Goal: Use online tool/utility: Utilize a website feature to perform a specific function

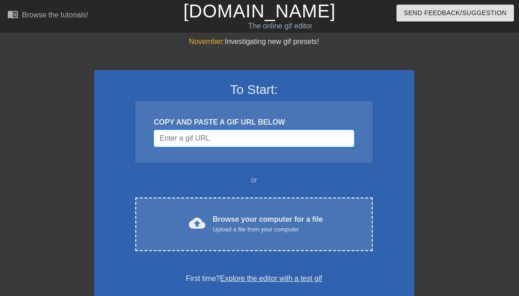
click at [259, 135] on input "Username" at bounding box center [254, 137] width 200 height 17
paste input "[URL][DOMAIN_NAME]"
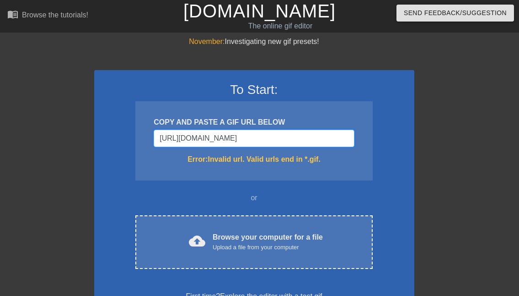
scroll to position [0, 56]
type input "[URL][DOMAIN_NAME]"
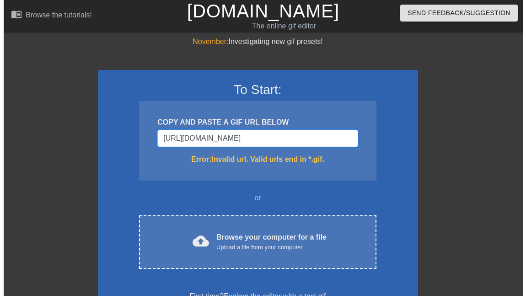
scroll to position [0, 0]
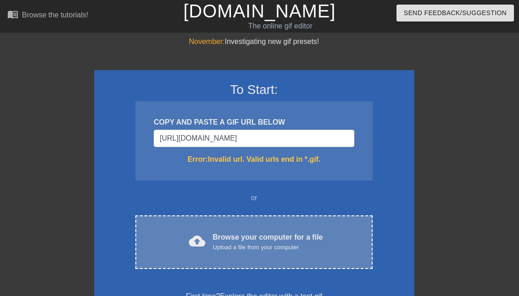
click at [200, 260] on div "cloud_upload Browse your computer for a file Upload a file from your computer C…" at bounding box center [253, 242] width 237 height 54
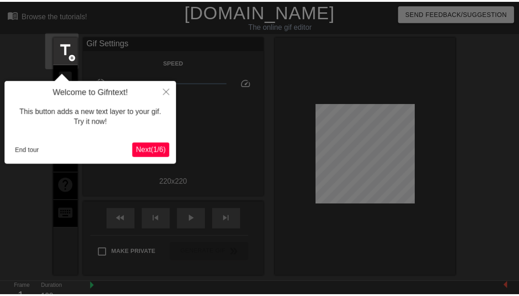
scroll to position [22, 0]
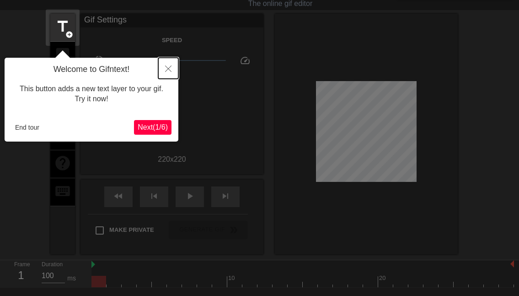
click at [172, 71] on button "Close" at bounding box center [168, 68] width 20 height 21
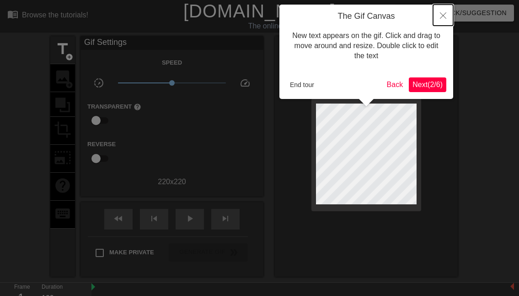
click at [443, 14] on icon "Close" at bounding box center [443, 15] width 6 height 6
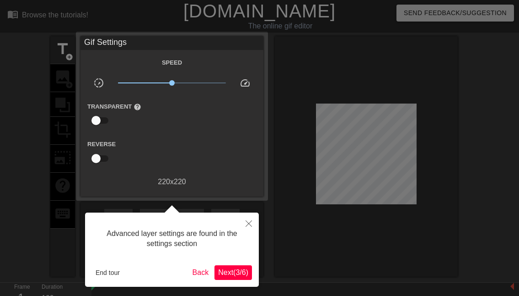
scroll to position [22, 0]
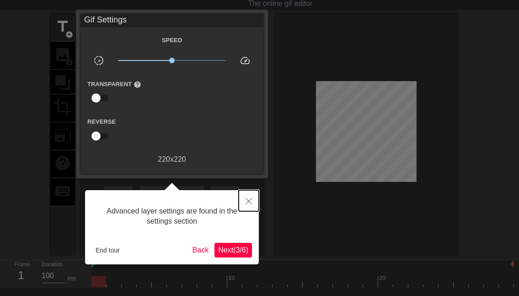
click at [247, 193] on button "Close" at bounding box center [249, 200] width 20 height 21
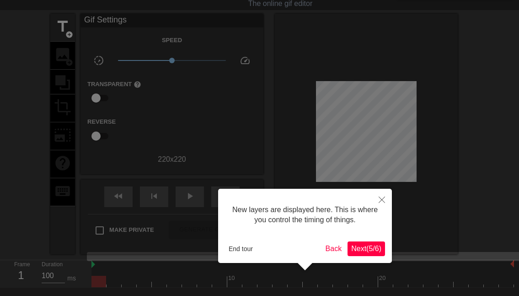
click at [365, 249] on span "Next ( 5 / 6 )" at bounding box center [366, 248] width 30 height 8
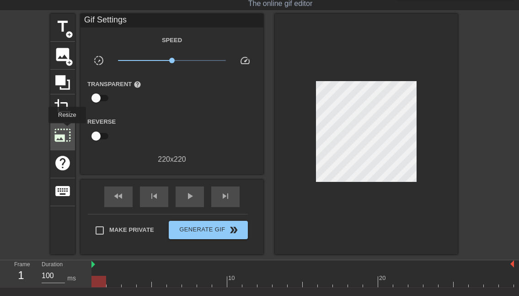
click at [66, 129] on span "photo_size_select_large" at bounding box center [62, 134] width 17 height 17
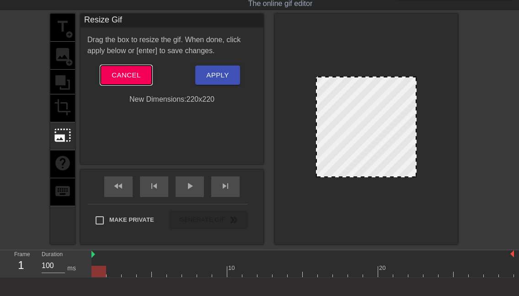
click at [123, 75] on span "Cancel" at bounding box center [126, 75] width 29 height 12
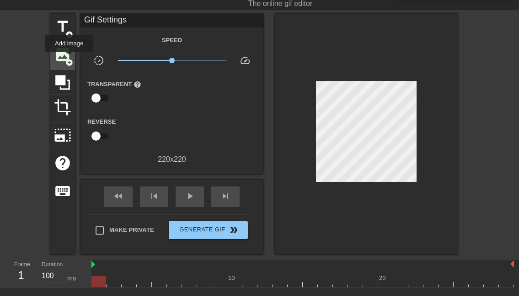
click at [69, 59] on span "add_circle" at bounding box center [69, 63] width 8 height 8
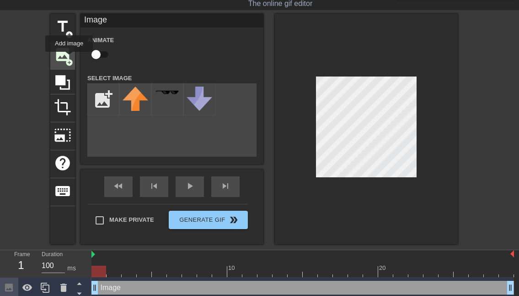
scroll to position [0, 0]
click at [106, 101] on input "file" at bounding box center [103, 99] width 31 height 31
type input "C:\fakepath\Screenshot [DATE] 141003.png"
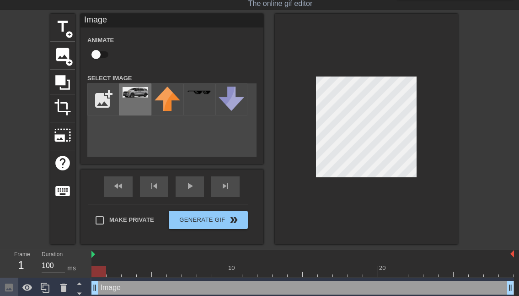
click at [122, 94] on div at bounding box center [135, 99] width 32 height 32
click at [305, 123] on div at bounding box center [366, 129] width 183 height 230
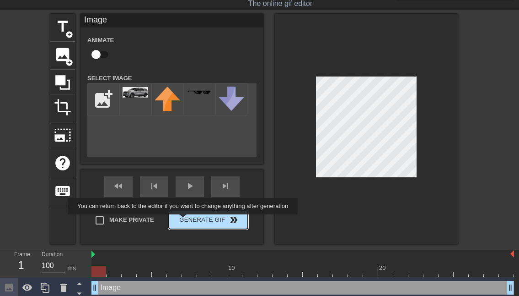
click at [184, 221] on button "Generate Gif double_arrow" at bounding box center [208, 219] width 79 height 18
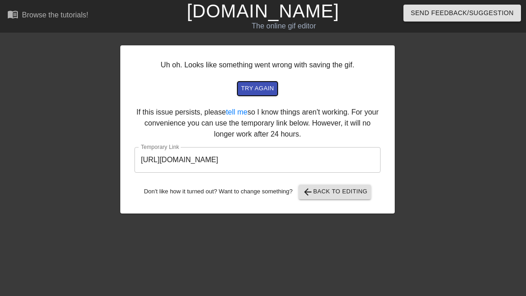
click at [266, 84] on span "try again" at bounding box center [257, 88] width 33 height 11
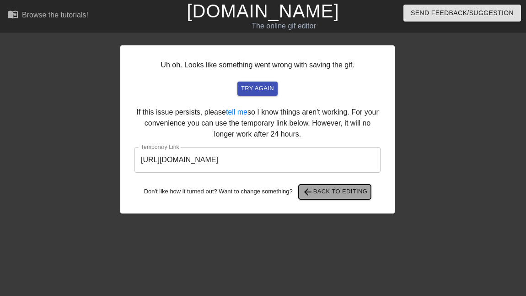
click at [343, 189] on span "arrow_back Back to Editing" at bounding box center [334, 191] width 65 height 11
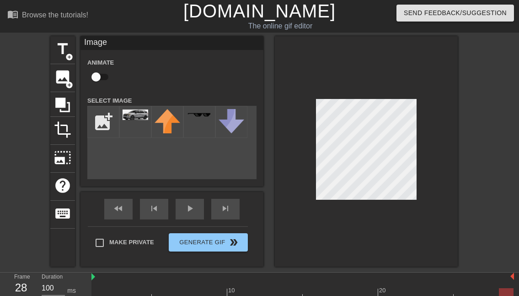
click at [96, 82] on input "checkbox" at bounding box center [96, 76] width 52 height 17
checkbox input "true"
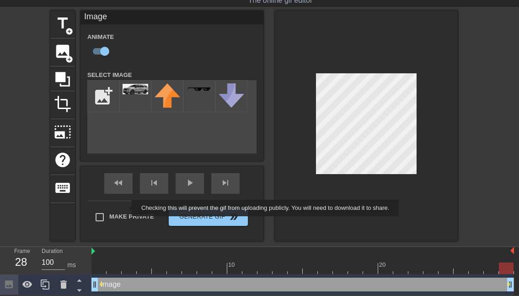
click at [126, 208] on div "fast_rewind skip_previous play_arrow skip_next Make Private Generate Gif double…" at bounding box center [172, 203] width 183 height 75
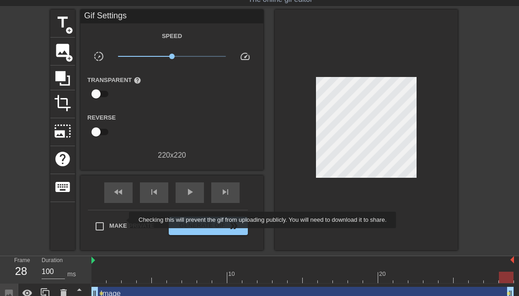
click at [123, 221] on span "Make Private" at bounding box center [131, 225] width 45 height 9
click at [109, 220] on input "Make Private" at bounding box center [99, 225] width 19 height 19
checkbox input "true"
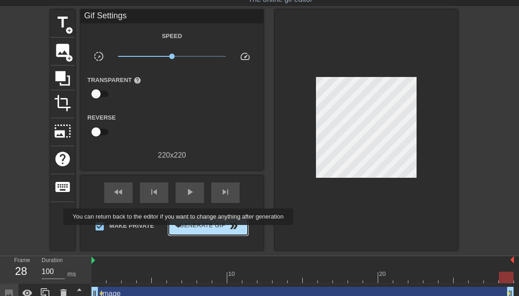
click at [179, 231] on button "Generate Gif double_arrow" at bounding box center [208, 225] width 79 height 18
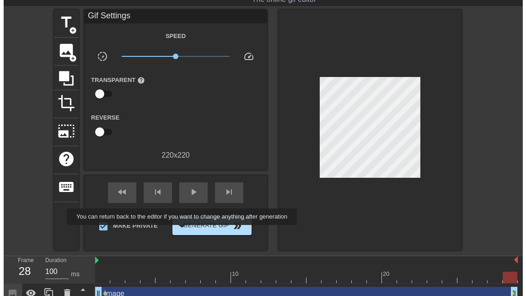
scroll to position [0, 0]
